Goal: Obtain resource: Obtain resource

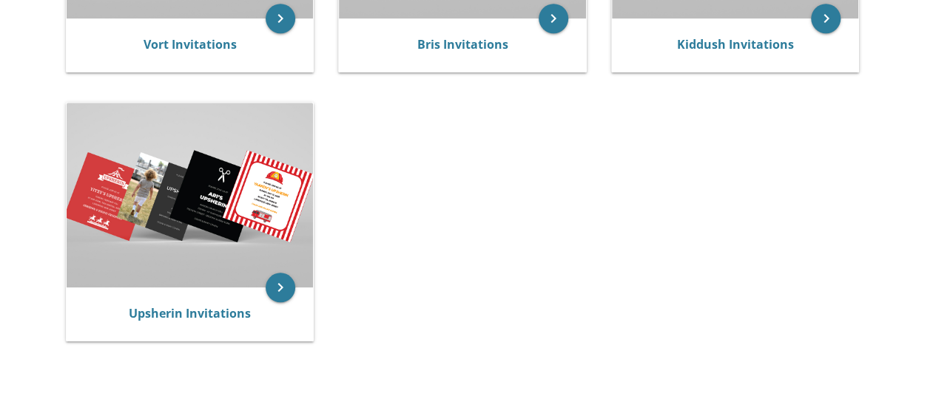
scroll to position [405, 0]
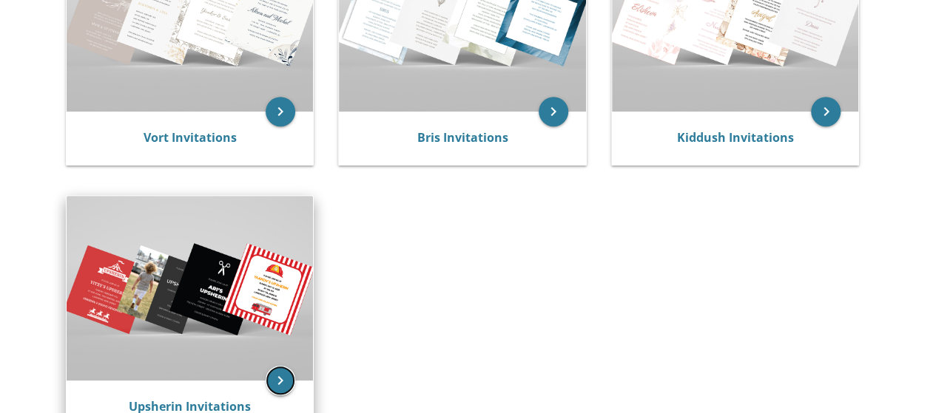
click at [281, 366] on icon "keyboard_arrow_right" at bounding box center [281, 381] width 30 height 30
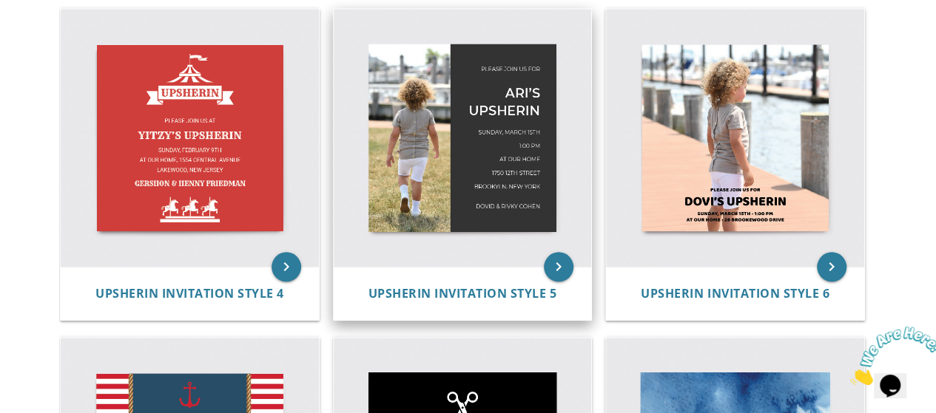
scroll to position [635, 0]
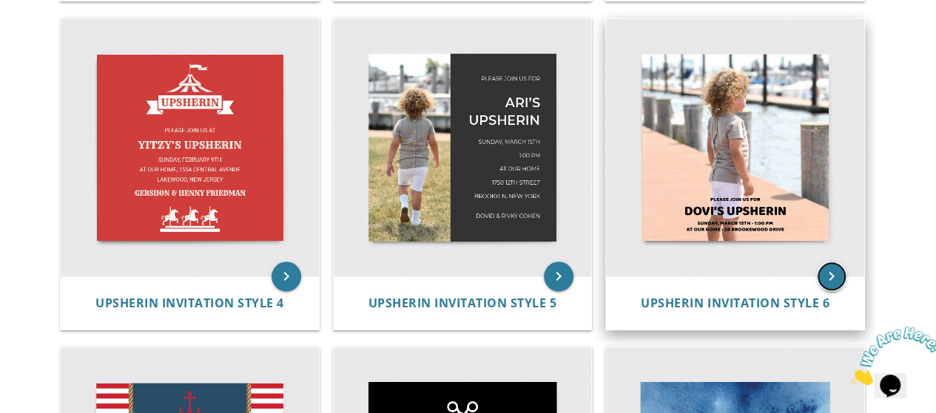
click at [837, 279] on icon "keyboard_arrow_right" at bounding box center [832, 277] width 30 height 30
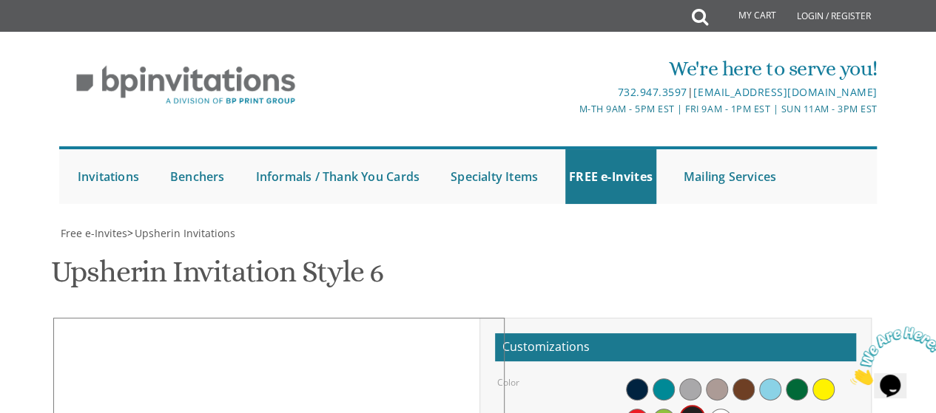
type input "C:\fakepath\IMG_5249-246.jpg"
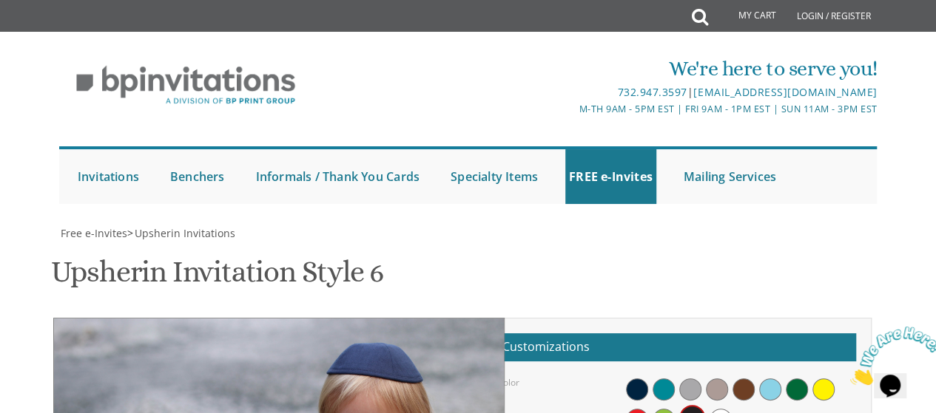
scroll to position [296, 0]
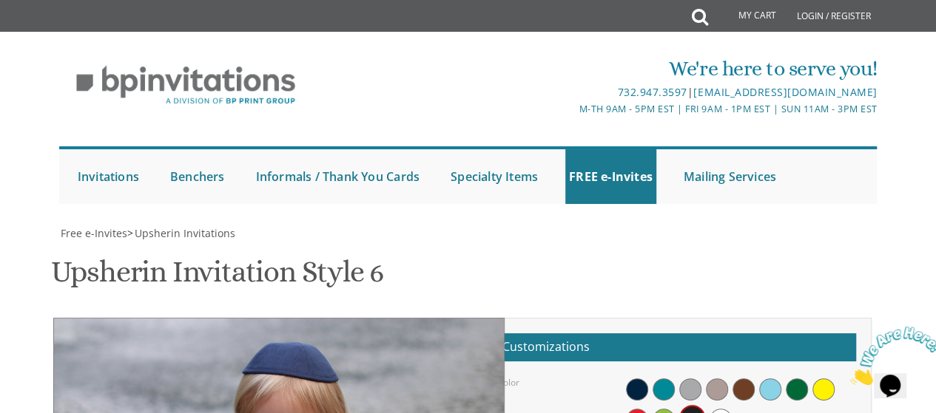
drag, startPoint x: 385, startPoint y: 192, endPoint x: 300, endPoint y: 191, distance: 84.3
drag, startPoint x: 331, startPoint y: 184, endPoint x: 326, endPoint y: 207, distance: 23.5
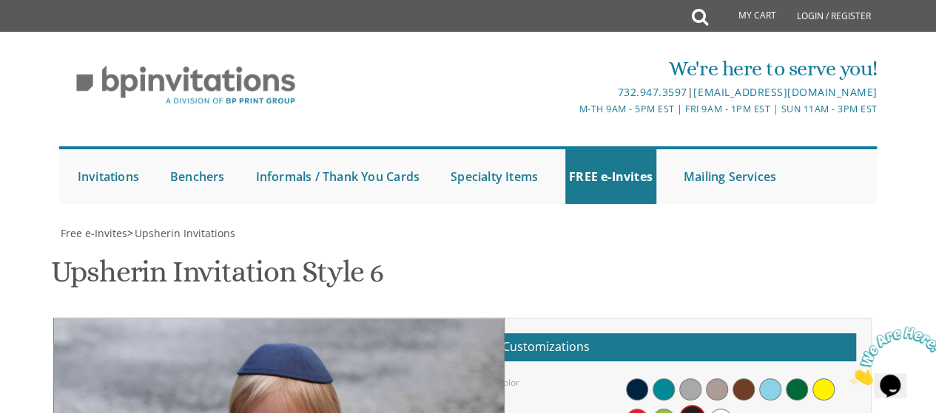
type input "yochevedindik@gmail.com"
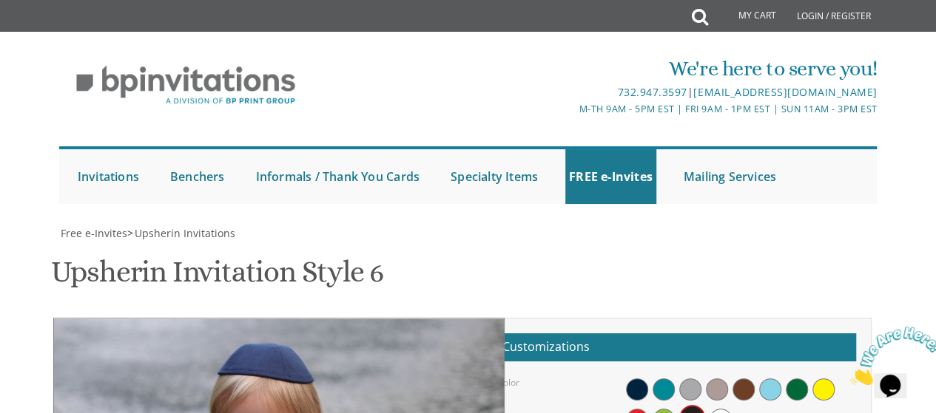
drag, startPoint x: 398, startPoint y: 171, endPoint x: 379, endPoint y: 176, distance: 19.9
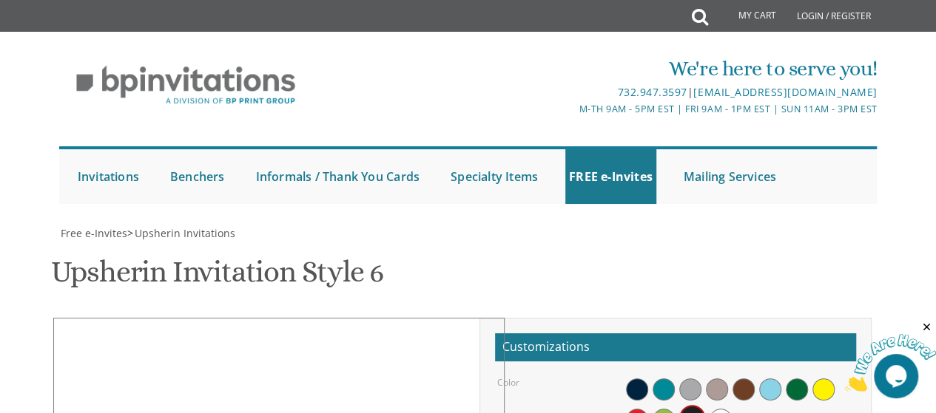
scroll to position [296, 0]
drag, startPoint x: 373, startPoint y: 192, endPoint x: 275, endPoint y: 160, distance: 102.5
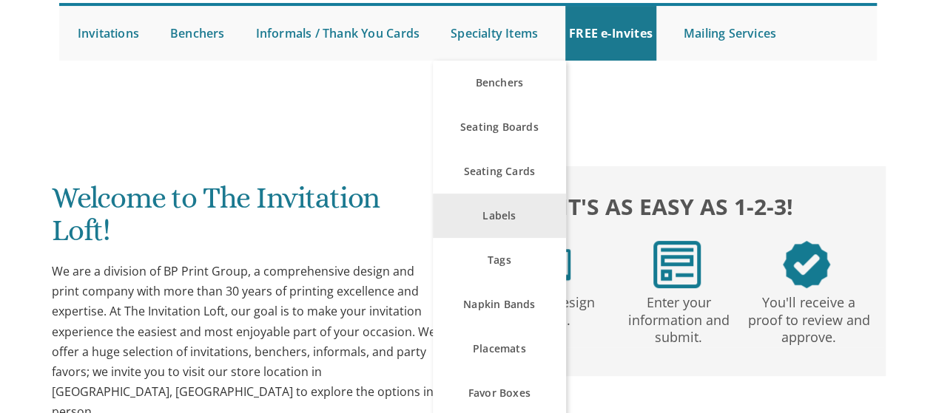
scroll to position [148, 0]
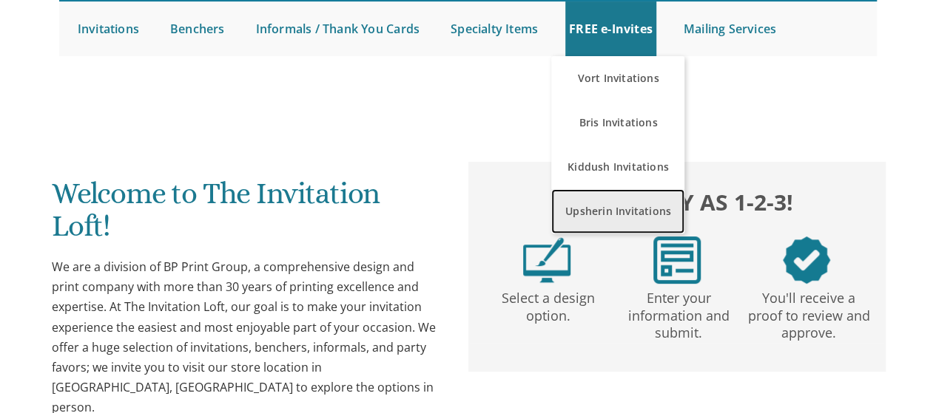
click at [614, 213] on link "Upsherin Invitations" at bounding box center [617, 211] width 133 height 44
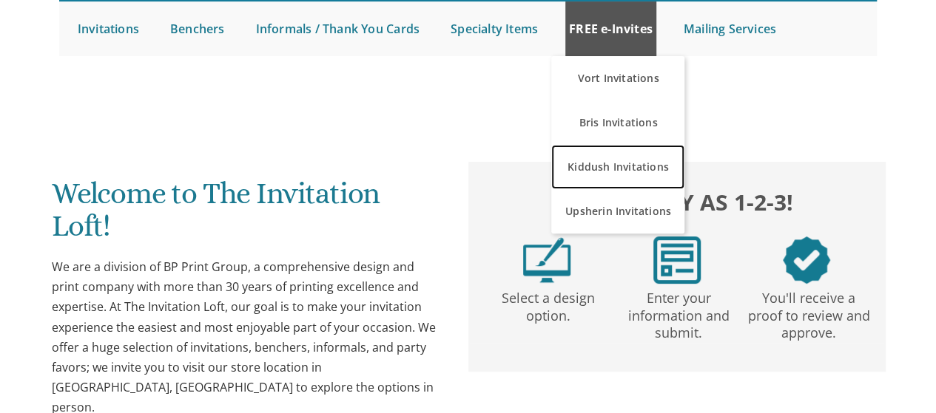
click at [581, 170] on link "Kiddush Invitations" at bounding box center [617, 167] width 133 height 44
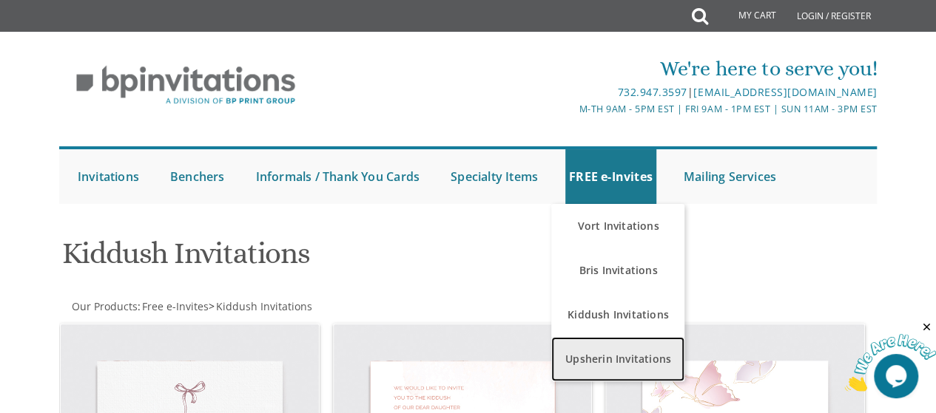
click at [594, 356] on link "Upsherin Invitations" at bounding box center [617, 359] width 133 height 44
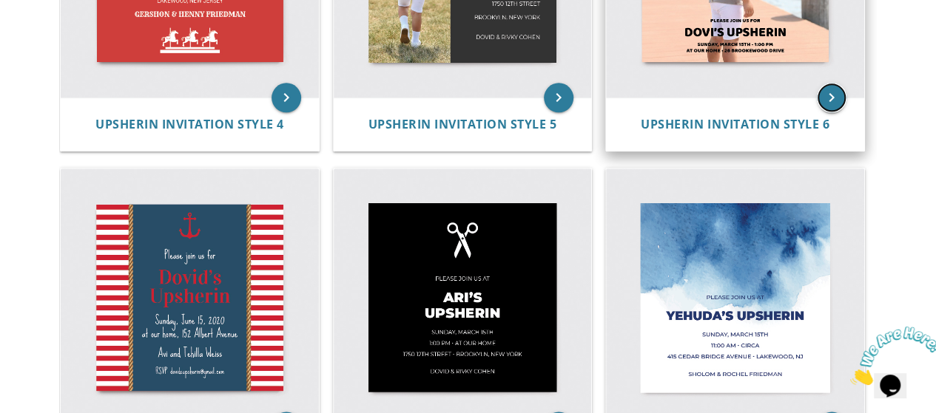
click at [826, 101] on icon "keyboard_arrow_right" at bounding box center [832, 98] width 30 height 30
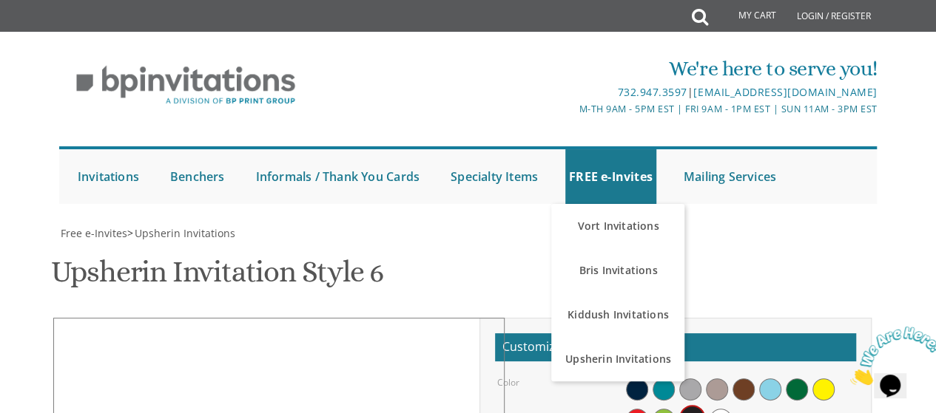
scroll to position [370, 0]
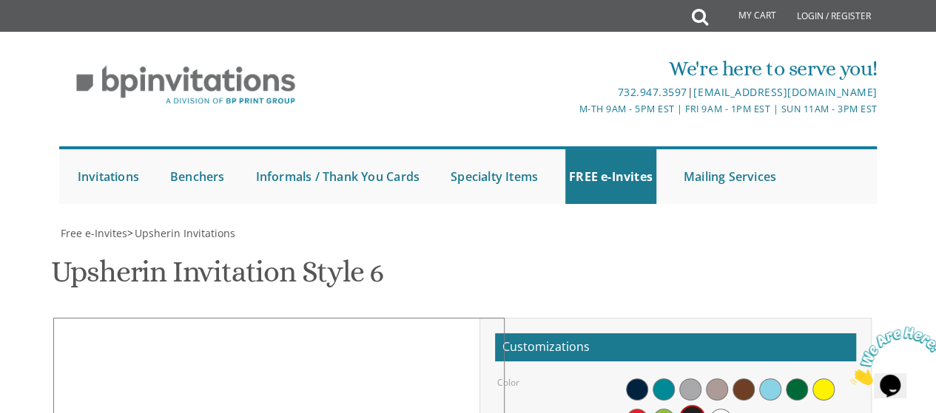
type input "C:\fakepath\IMG_5249-246.jpg"
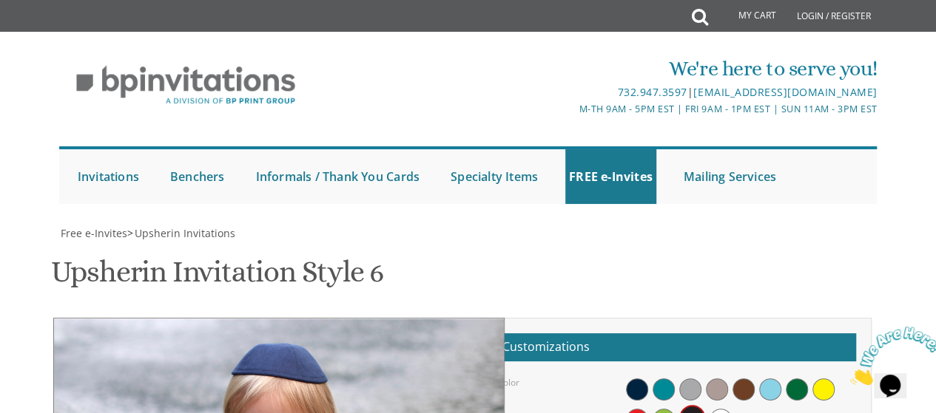
drag, startPoint x: 422, startPoint y: 175, endPoint x: 326, endPoint y: 183, distance: 96.4
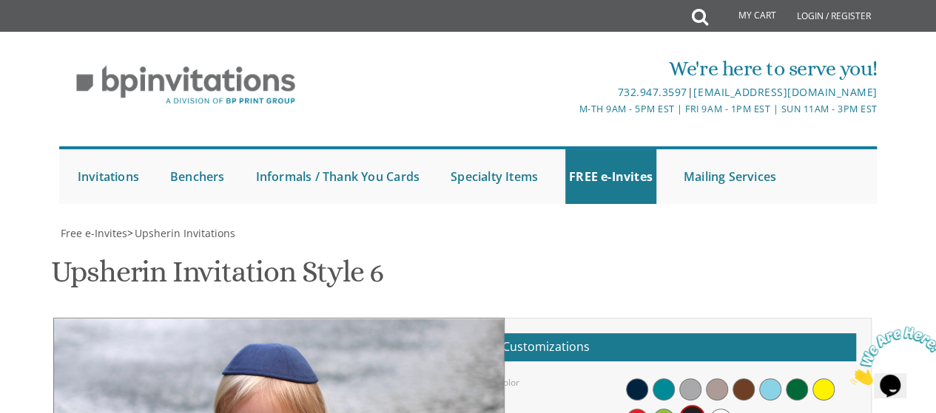
drag, startPoint x: 331, startPoint y: 193, endPoint x: 322, endPoint y: 213, distance: 21.6
drag, startPoint x: 651, startPoint y: 266, endPoint x: 615, endPoint y: 266, distance: 36.2
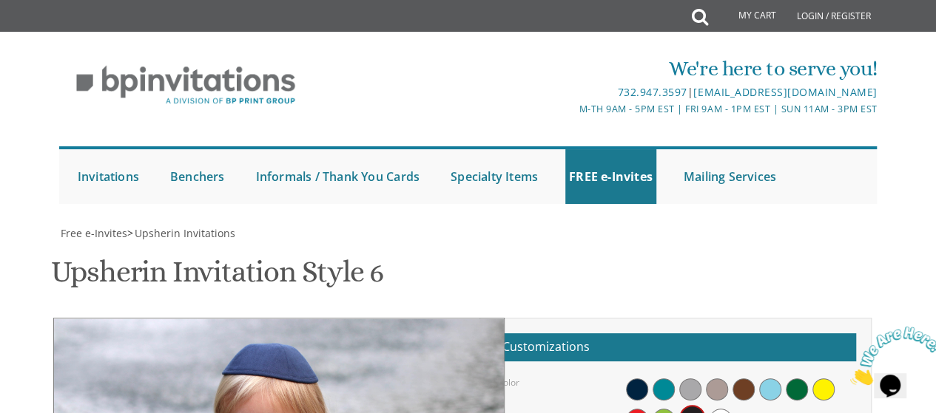
type textarea "Yehuda's Upsherin"
type textarea "Please join us for pekalach in honor of"
drag, startPoint x: 663, startPoint y: 303, endPoint x: 611, endPoint y: 304, distance: 52.5
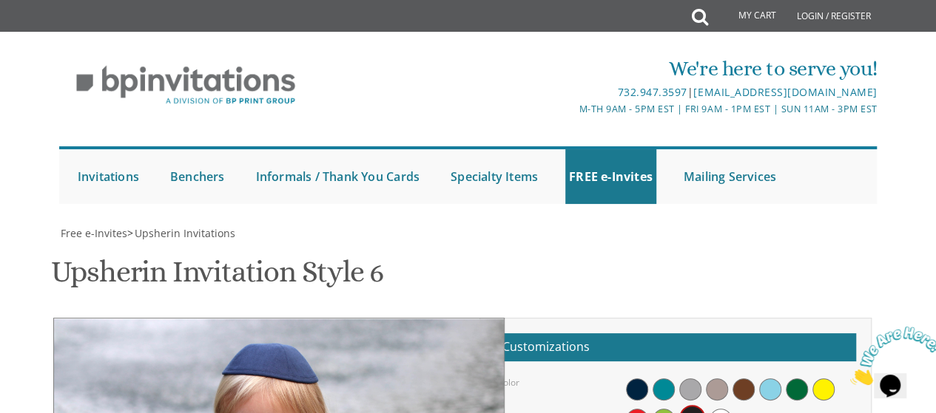
drag, startPoint x: 713, startPoint y: 297, endPoint x: 667, endPoint y: 304, distance: 46.3
drag, startPoint x: 696, startPoint y: 316, endPoint x: 799, endPoint y: 317, distance: 102.8
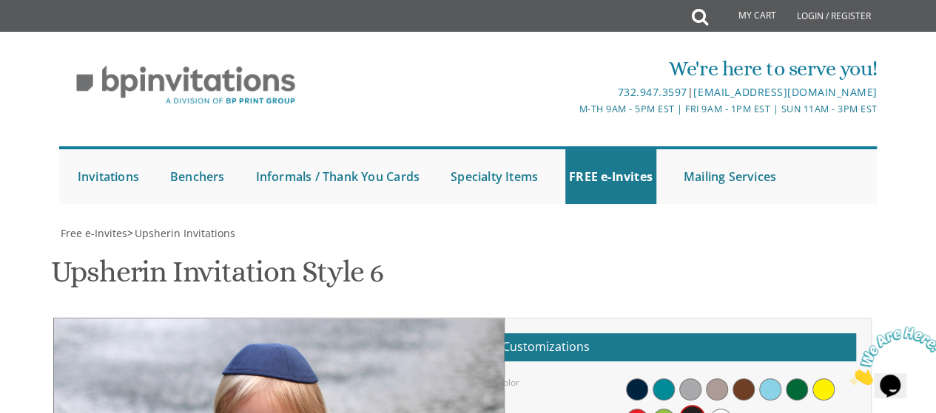
type textarea "Friday, October 3rd • 2:00 pm at our home • 5 Bridgewood ave"
click at [717, 409] on span at bounding box center [720, 420] width 22 height 22
click at [657, 409] on span at bounding box center [663, 420] width 22 height 22
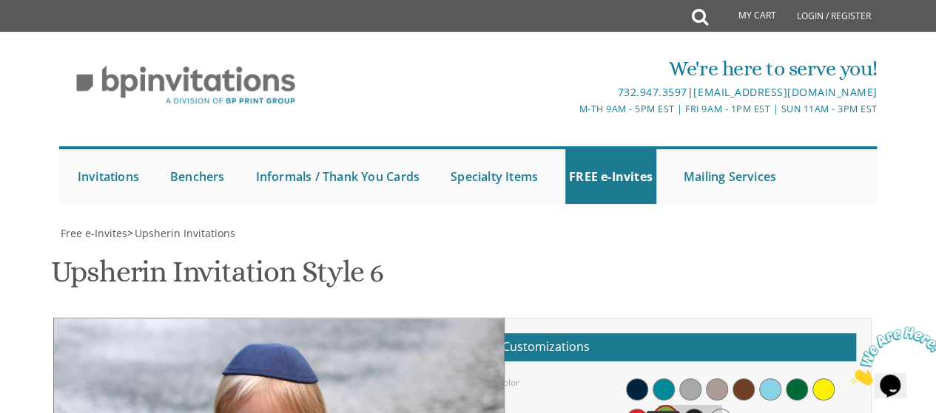
click at [667, 379] on span at bounding box center [663, 390] width 22 height 22
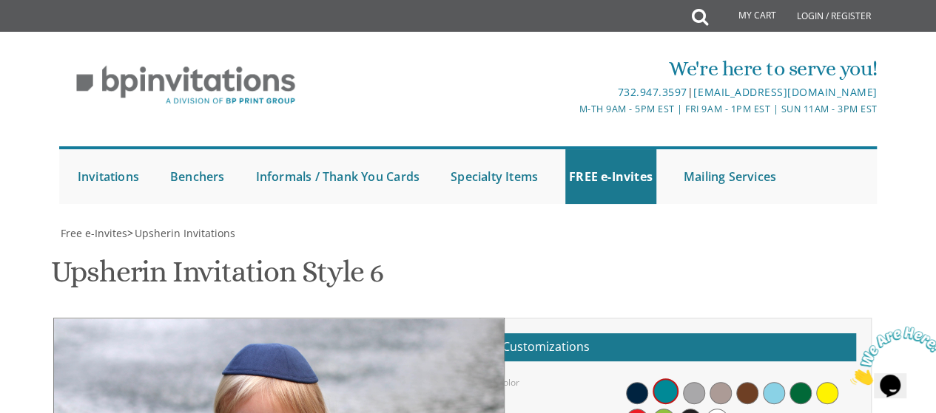
click at [777, 382] on span at bounding box center [774, 393] width 22 height 22
click at [714, 409] on span at bounding box center [717, 420] width 22 height 22
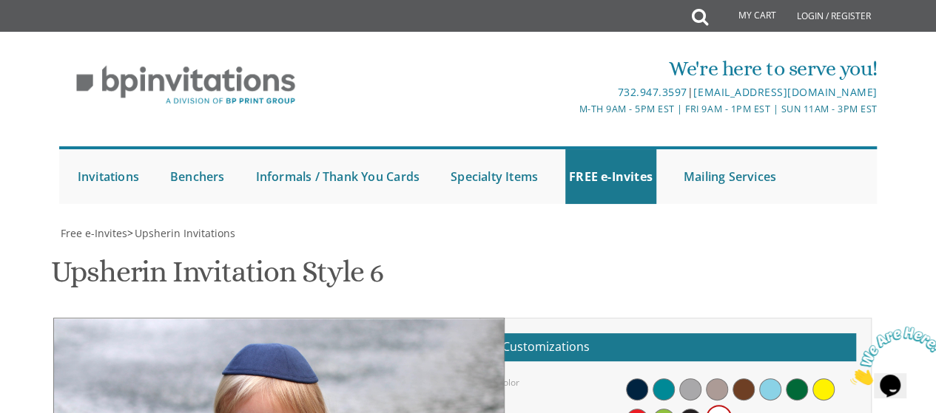
scroll to position [370, 0]
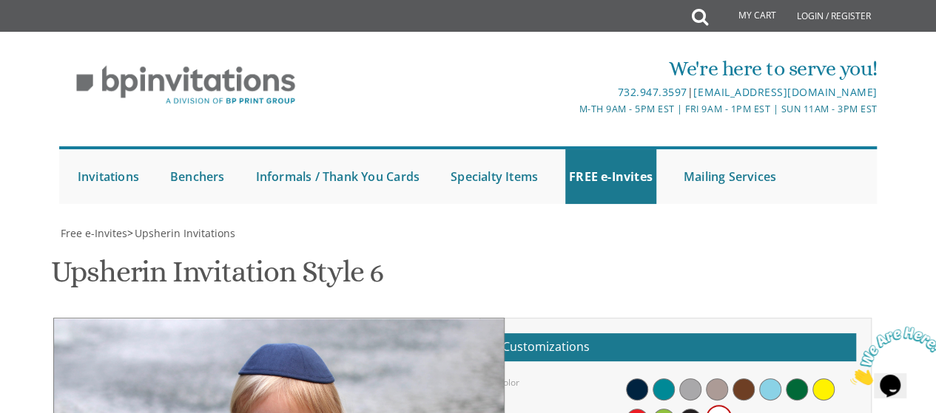
drag, startPoint x: 299, startPoint y: 203, endPoint x: 315, endPoint y: 206, distance: 16.5
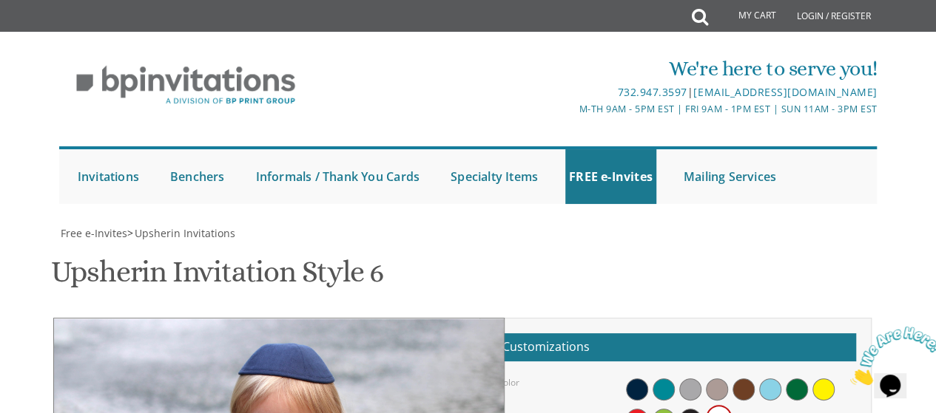
type input "[EMAIL_ADDRESS][DOMAIN_NAME]"
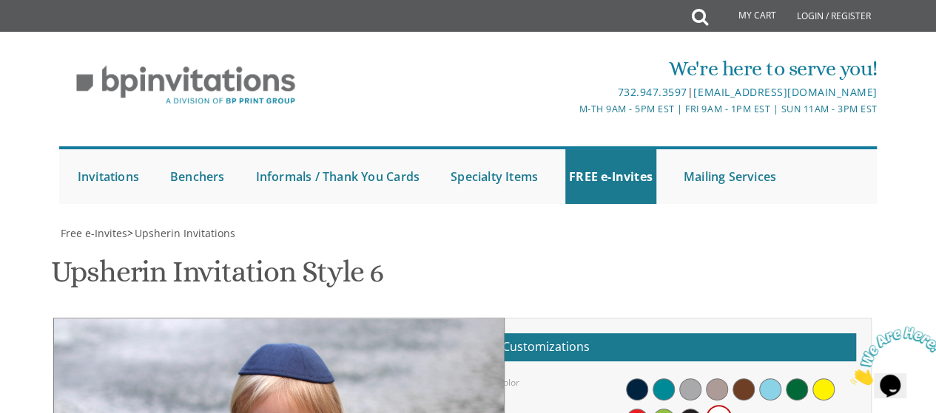
type input "C:\fakepath\IMG_5114-111.jpg"
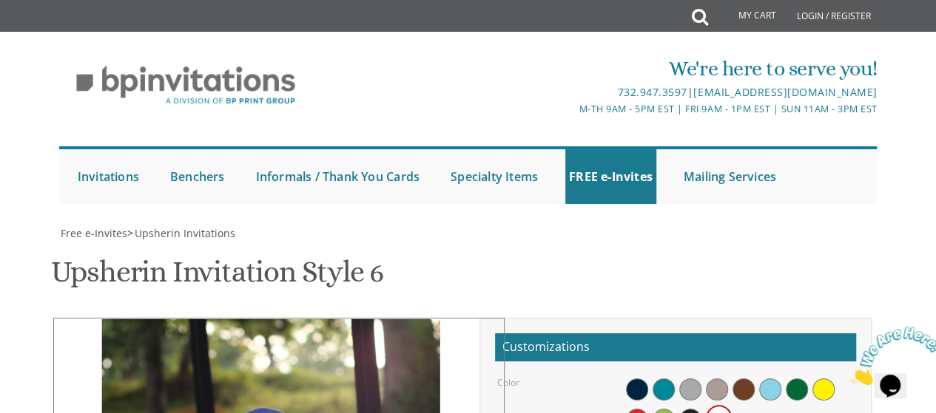
drag, startPoint x: 303, startPoint y: 246, endPoint x: 351, endPoint y: 245, distance: 47.4
click at [169, 226] on span "Upsherin Invitations" at bounding box center [185, 233] width 101 height 14
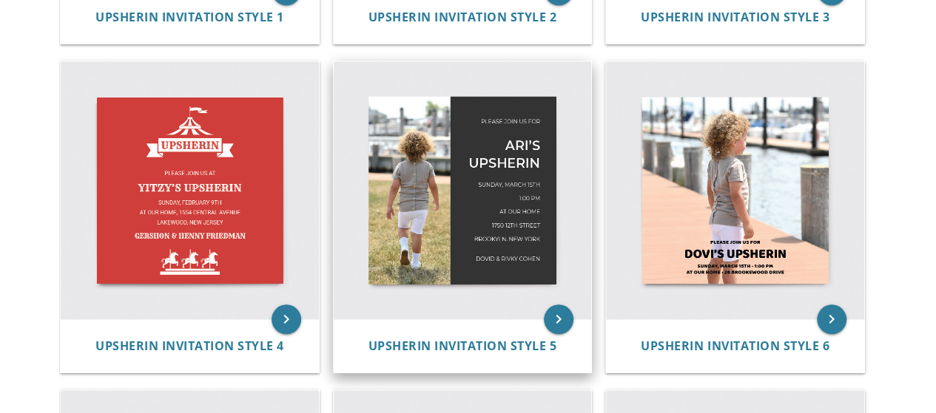
click at [524, 220] on img at bounding box center [463, 190] width 258 height 258
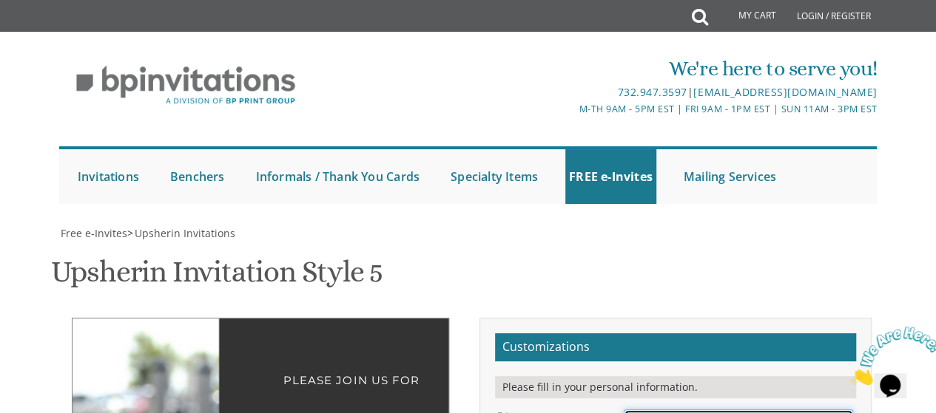
type input "C:\fakepath\IMG_5114-111.jpg"
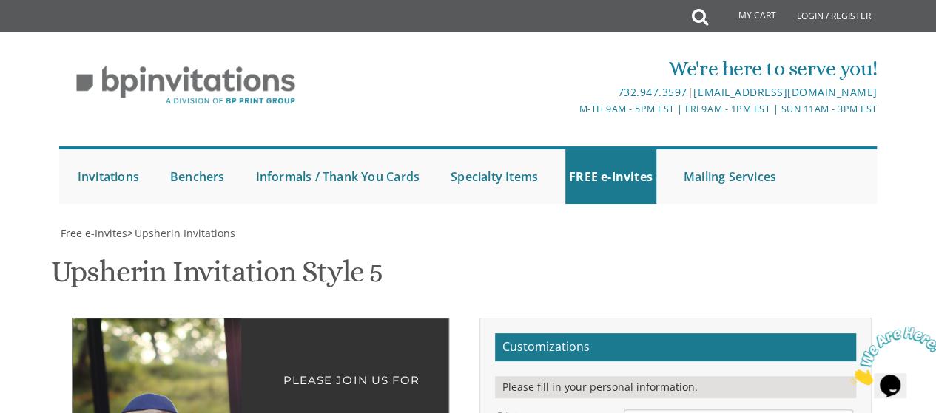
drag, startPoint x: 172, startPoint y: 217, endPoint x: 119, endPoint y: 217, distance: 52.5
drag, startPoint x: 132, startPoint y: 208, endPoint x: 132, endPoint y: 221, distance: 13.3
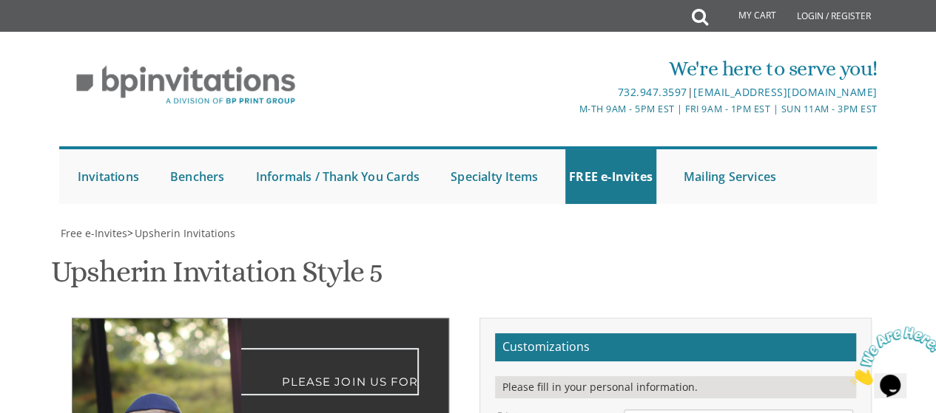
type textarea "Please join us for Pekalach in honor of"
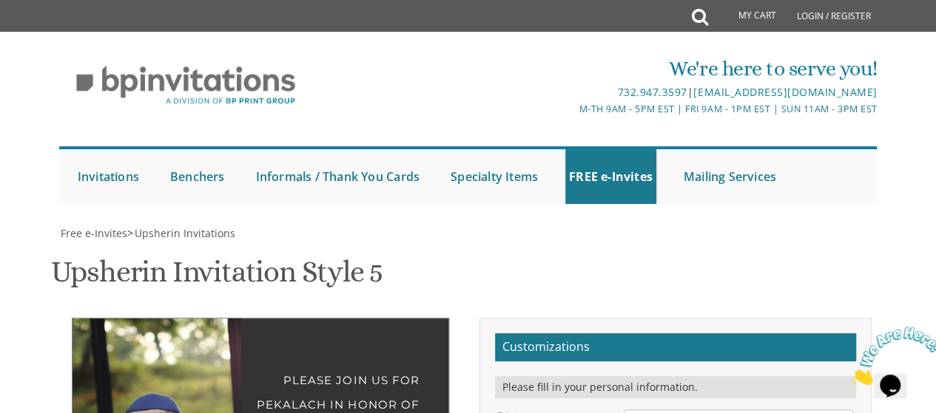
select select "30px"
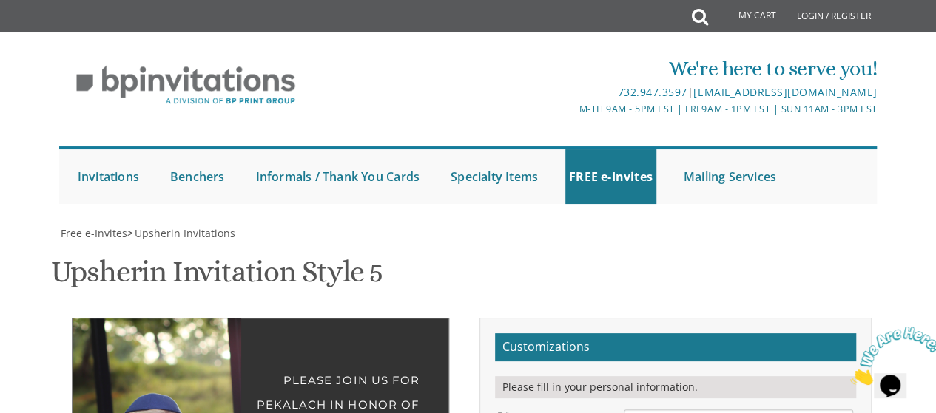
scroll to position [296, 0]
drag, startPoint x: 643, startPoint y: 251, endPoint x: 620, endPoint y: 257, distance: 24.2
drag, startPoint x: 643, startPoint y: 248, endPoint x: 623, endPoint y: 251, distance: 19.5
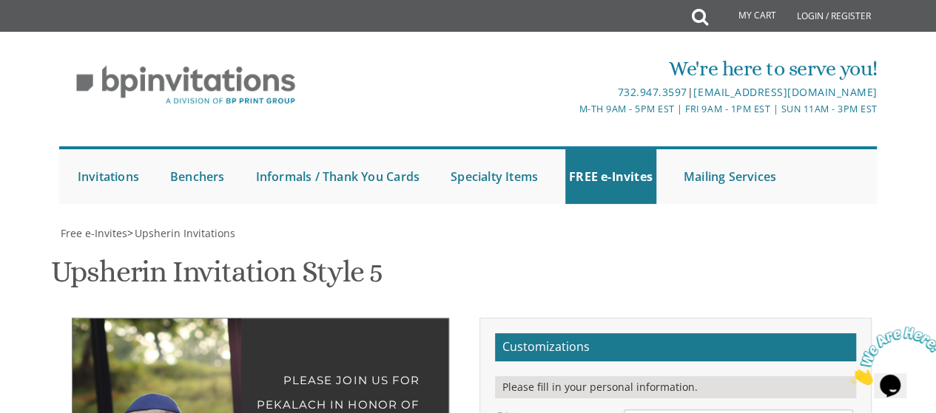
type textarea "[PERSON_NAME]'s Upsherin"
drag, startPoint x: 663, startPoint y: 300, endPoint x: 630, endPoint y: 300, distance: 33.3
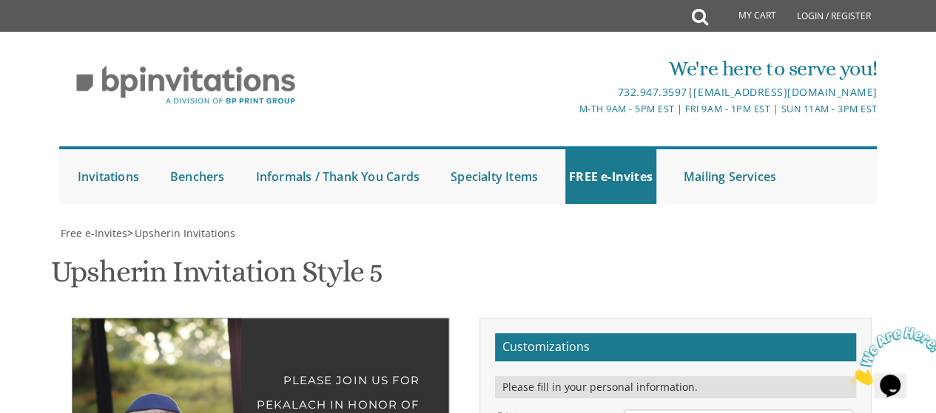
drag, startPoint x: 729, startPoint y: 298, endPoint x: 665, endPoint y: 302, distance: 63.7
drag, startPoint x: 721, startPoint y: 362, endPoint x: 624, endPoint y: 354, distance: 97.2
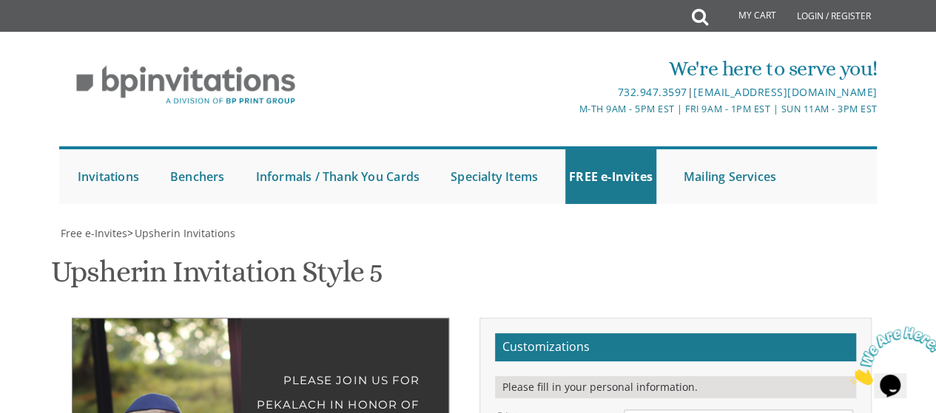
type textarea "[DATE] 2:00 pm at our home [STREET_ADDRESS]"
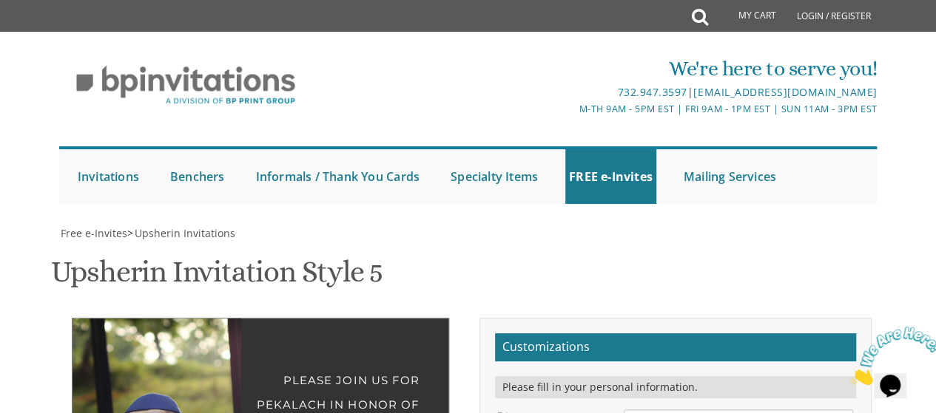
drag, startPoint x: 734, startPoint y: 132, endPoint x: 717, endPoint y: 144, distance: 20.1
select select "40px"
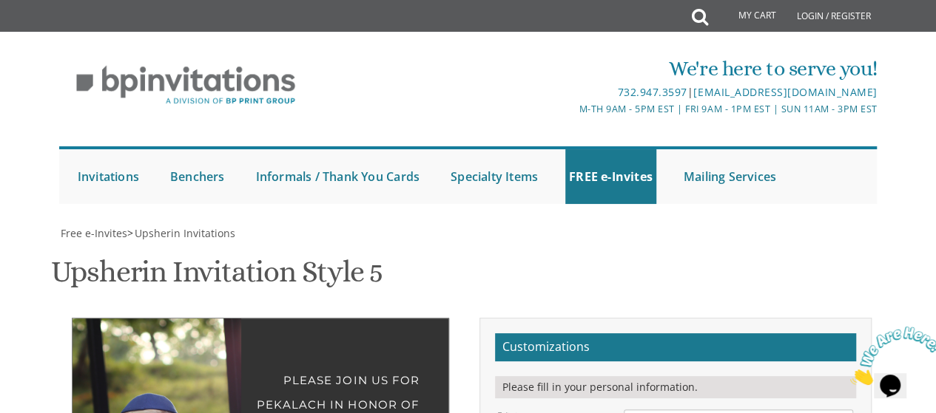
drag, startPoint x: 199, startPoint y: 260, endPoint x: 195, endPoint y: 267, distance: 8.3
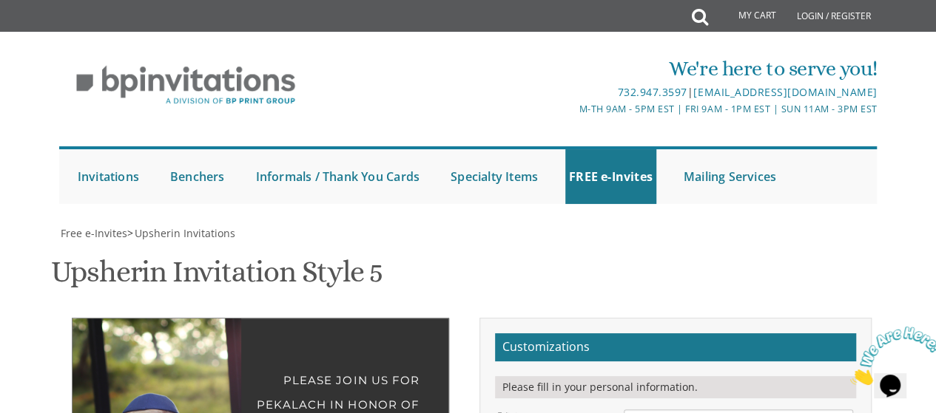
drag, startPoint x: 748, startPoint y: 277, endPoint x: 636, endPoint y: 273, distance: 112.5
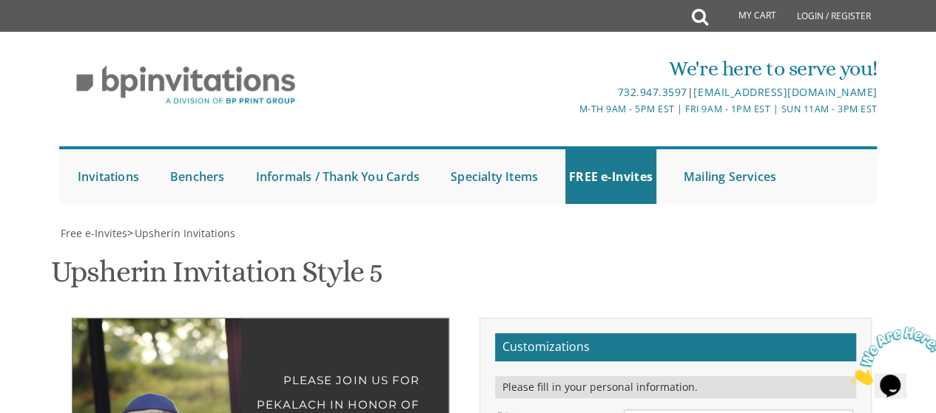
scroll to position [10, 0]
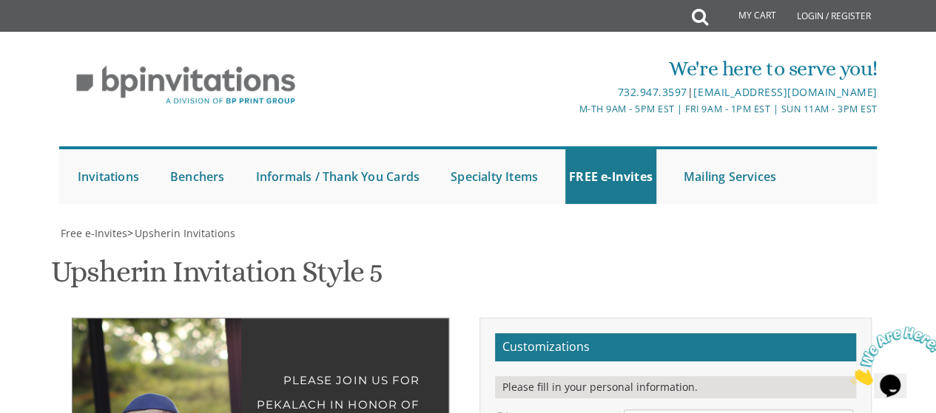
type textarea "[DATE] 2:00 pm at our home [STREET_ADDRESS]"
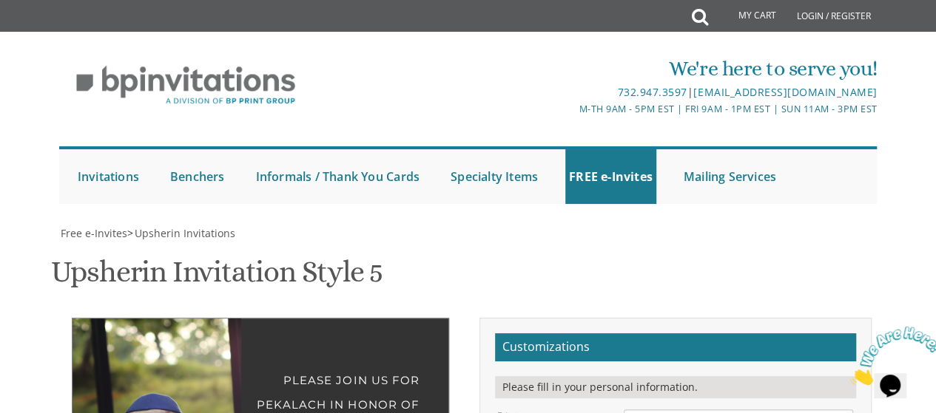
drag, startPoint x: 169, startPoint y: 226, endPoint x: 172, endPoint y: 234, distance: 9.4
drag, startPoint x: 710, startPoint y: 168, endPoint x: 866, endPoint y: 154, distance: 156.7
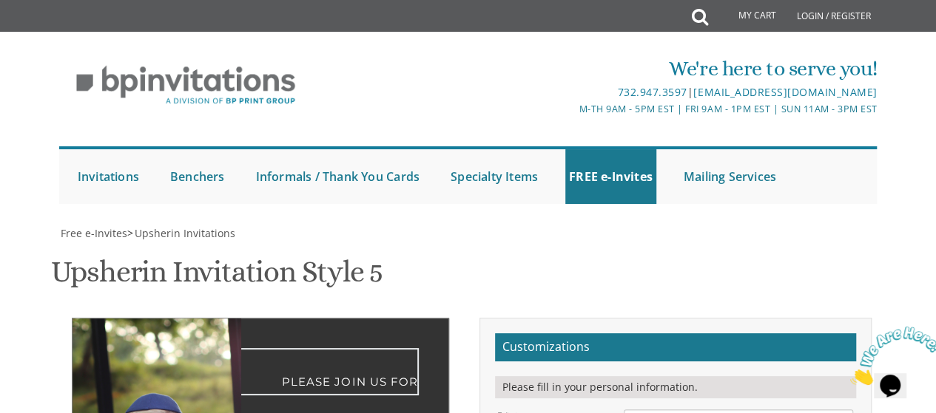
type textarea "Please join us for pekalach"
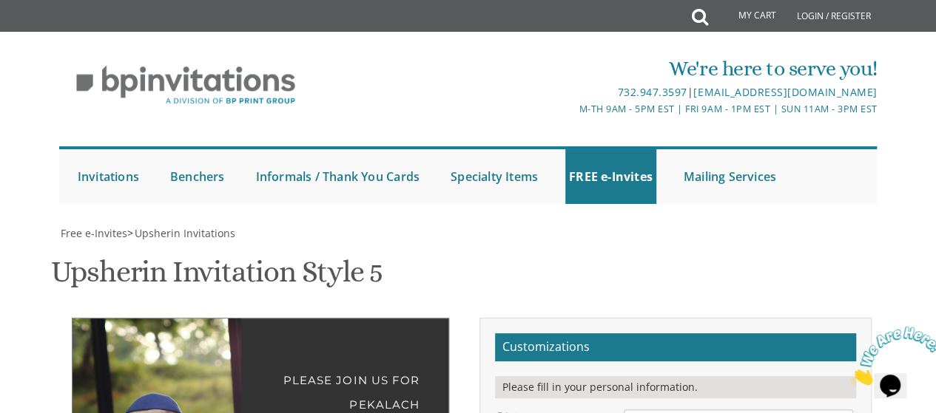
type textarea "[DATE] 2:00 pm at our home [STREET_ADDRESS]"
type textarea "Please join us for pekalach in honor of"
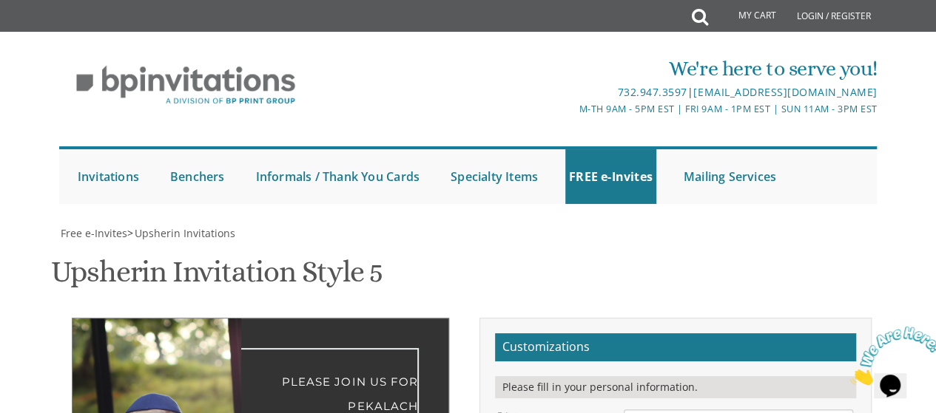
type input "[EMAIL_ADDRESS][DOMAIN_NAME]"
